Goal: Task Accomplishment & Management: Use online tool/utility

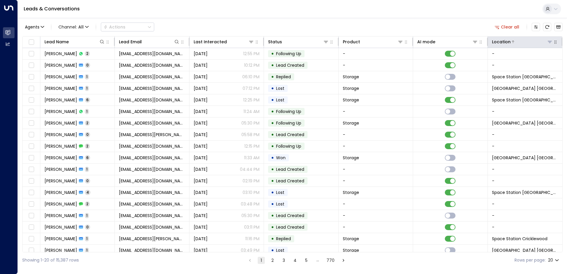
drag, startPoint x: 549, startPoint y: 41, endPoint x: 549, endPoint y: 45, distance: 3.9
click at [549, 42] on icon at bounding box center [550, 41] width 5 height 5
click at [441, 30] on div "Agents 1 Channel: All Actions Clear all" at bounding box center [292, 27] width 540 height 12
click at [550, 45] on div "Location" at bounding box center [522, 41] width 61 height 7
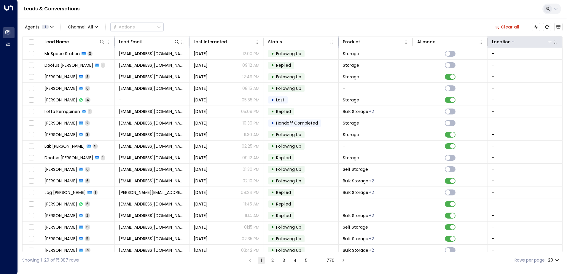
click at [548, 44] on icon at bounding box center [550, 41] width 5 height 5
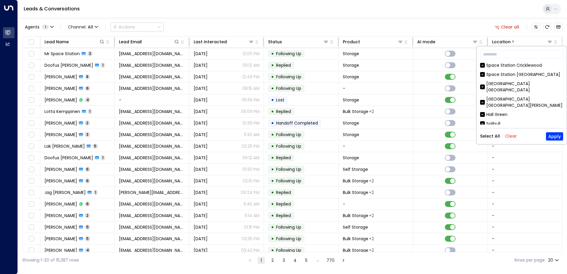
click at [507, 134] on button "Clear" at bounding box center [511, 136] width 12 height 5
click at [555, 137] on button "Apply" at bounding box center [554, 136] width 17 height 8
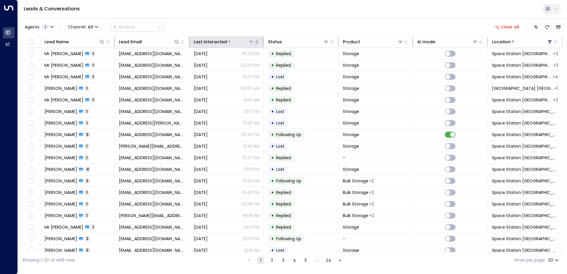
click at [229, 39] on div at bounding box center [240, 42] width 27 height 6
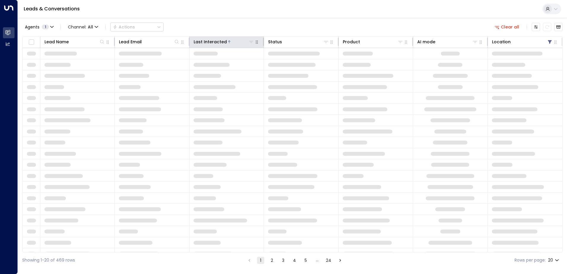
click at [229, 39] on div at bounding box center [240, 42] width 27 height 6
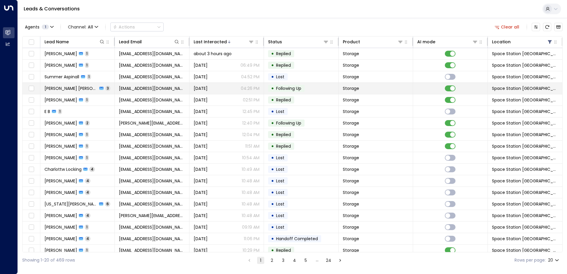
click at [188, 87] on td "[EMAIL_ADDRESS][DOMAIN_NAME]" at bounding box center [152, 88] width 74 height 11
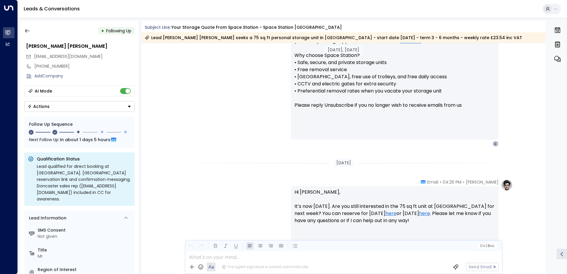
scroll to position [386, 0]
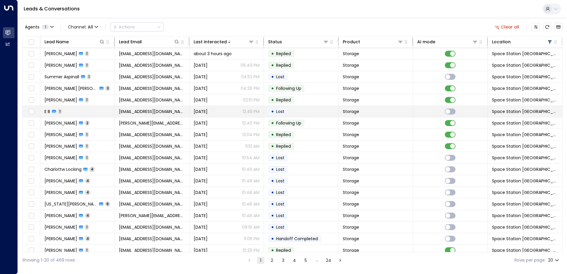
scroll to position [29, 0]
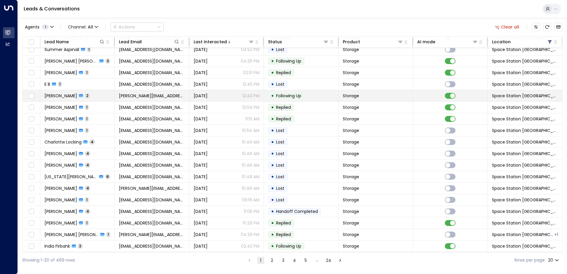
click at [208, 93] on span "[DATE]" at bounding box center [201, 96] width 14 height 6
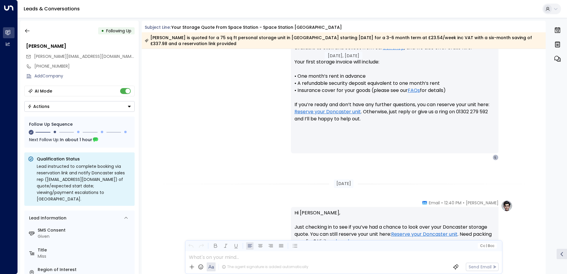
scroll to position [306, 0]
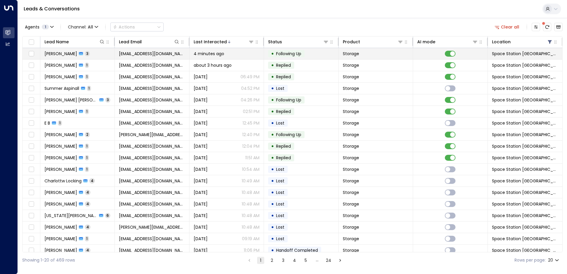
click at [211, 51] on span "4 minutes ago" at bounding box center [209, 54] width 31 height 6
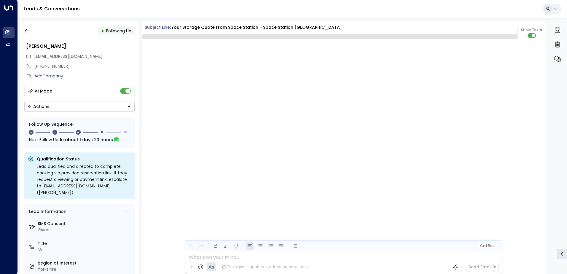
scroll to position [702, 0]
